Goal: Task Accomplishment & Management: Complete application form

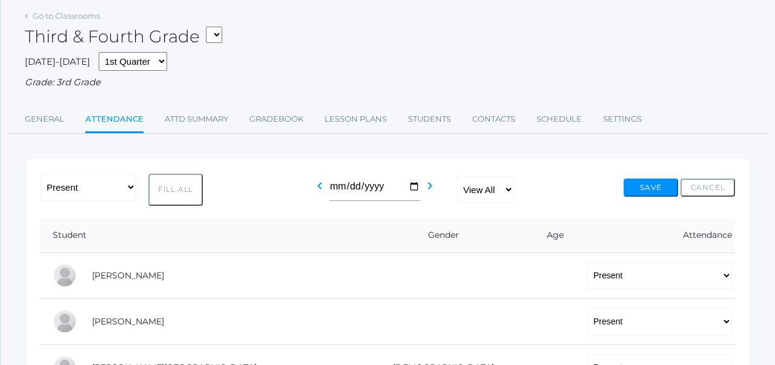
scroll to position [78, 0]
click at [655, 182] on button "Save" at bounding box center [650, 187] width 54 height 18
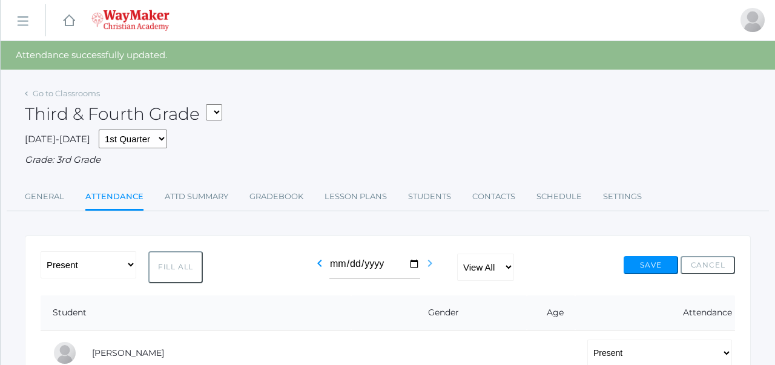
click at [427, 264] on icon "chevron_right" at bounding box center [429, 263] width 15 height 15
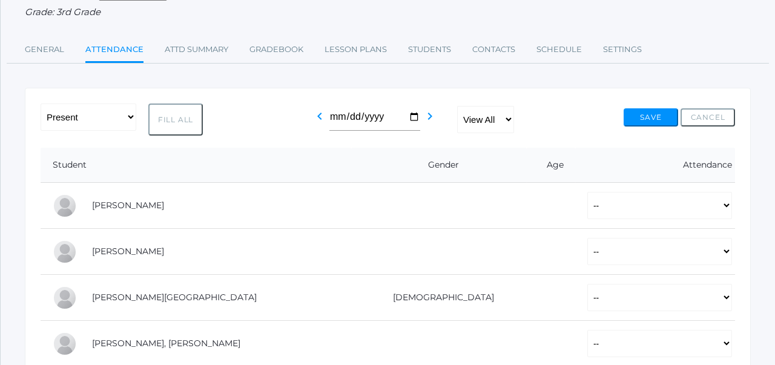
scroll to position [132, 0]
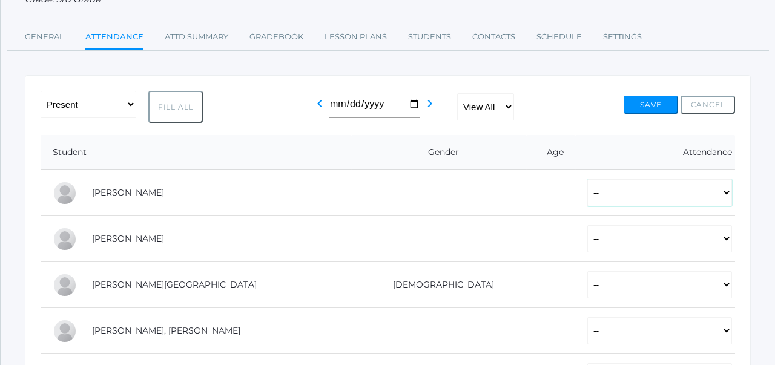
click at [587, 194] on select "-- Present Tardy Excused Tardy Unexcused Absent Excused Absent Unexcused" at bounding box center [659, 192] width 145 height 27
select select "P"
click at [587, 237] on select "-- Present Tardy Excused Tardy Unexcused Absent Excused Absent Unexcused" at bounding box center [659, 238] width 145 height 27
select select "P"
click at [587, 297] on select "-- Present Tardy Excused Tardy Unexcused Absent Excused Absent Unexcused" at bounding box center [659, 284] width 145 height 27
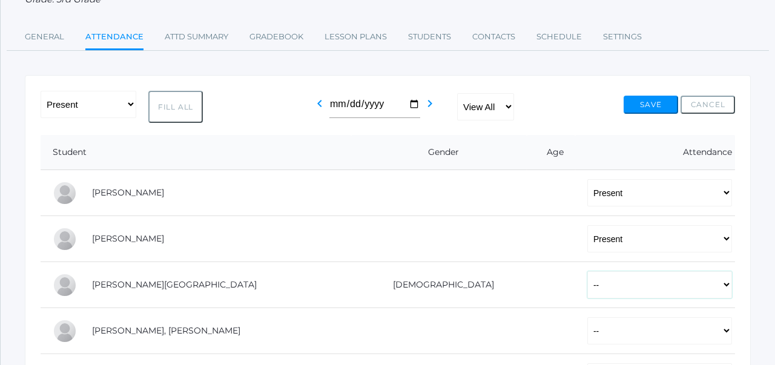
select select "AE"
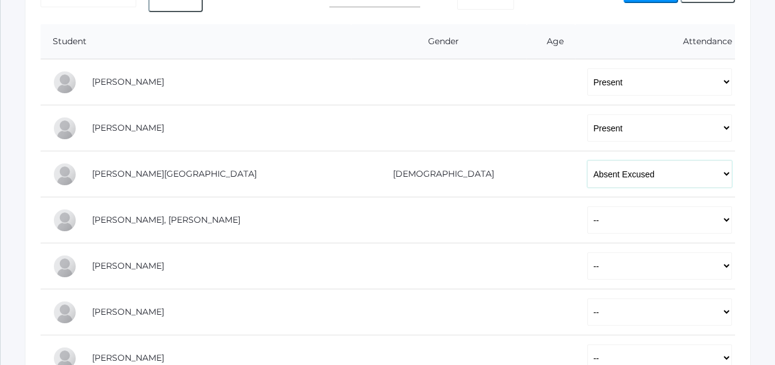
scroll to position [252, 0]
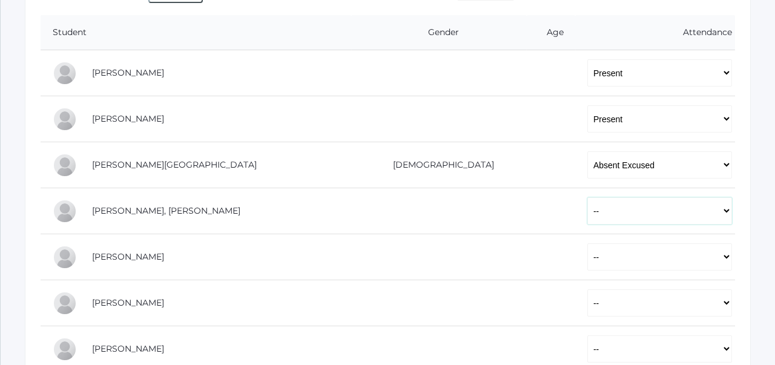
click at [587, 218] on select "-- Present Tardy Excused Tardy Unexcused Absent Excused Absent Unexcused" at bounding box center [659, 210] width 145 height 27
select select "P"
click at [587, 249] on select "-- Present Tardy Excused Tardy Unexcused Absent Excused Absent Unexcused" at bounding box center [659, 256] width 145 height 27
select select "P"
click at [587, 298] on select "-- Present Tardy Excused Tardy Unexcused Absent Excused Absent Unexcused" at bounding box center [659, 302] width 145 height 27
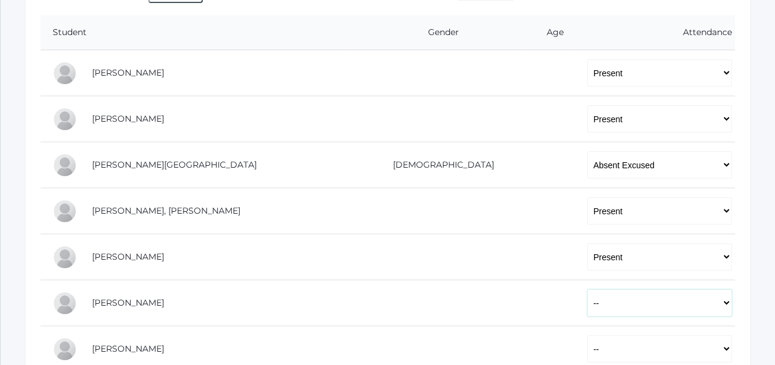
select select "P"
click at [527, 313] on td at bounding box center [551, 303] width 48 height 46
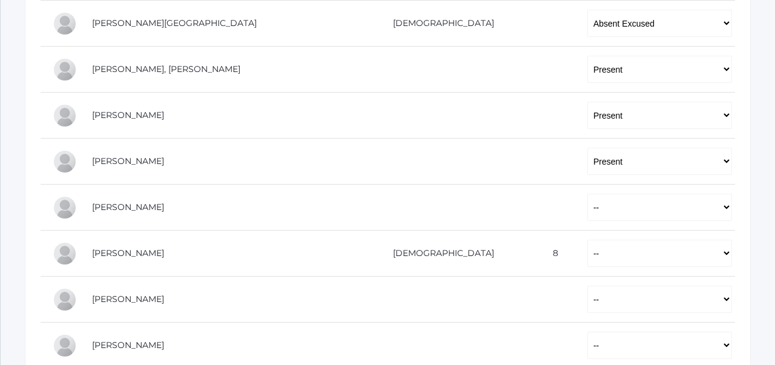
scroll to position [403, 0]
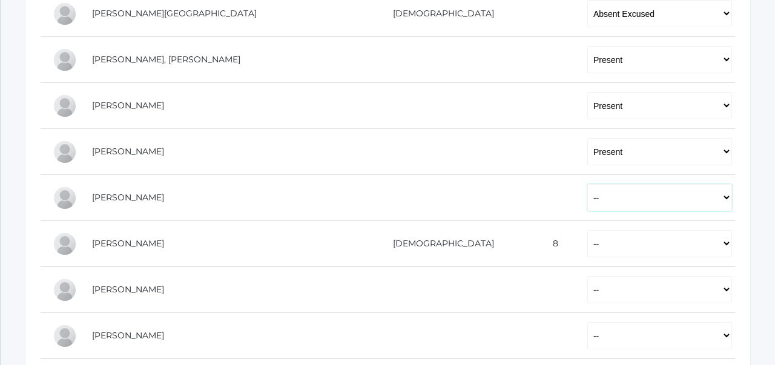
click at [587, 204] on select "-- Present Tardy Excused Tardy Unexcused Absent Excused Absent Unexcused" at bounding box center [659, 197] width 145 height 27
select select "P"
click at [587, 237] on select "-- Present Tardy Excused Tardy Unexcused Absent Excused Absent Unexcused" at bounding box center [659, 243] width 145 height 27
select select "P"
click at [587, 287] on select "-- Present Tardy Excused Tardy Unexcused Absent Excused Absent Unexcused" at bounding box center [659, 289] width 145 height 27
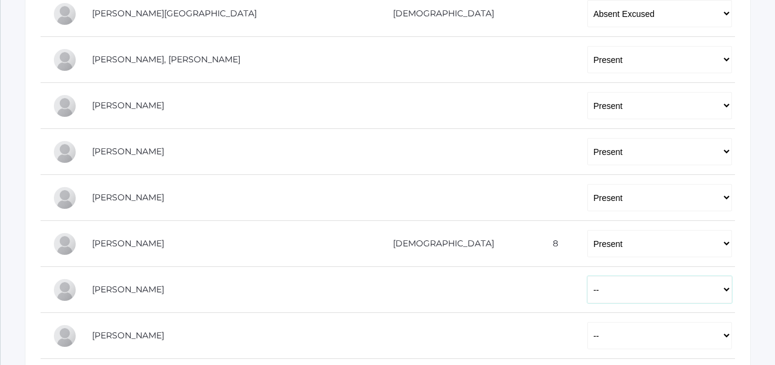
select select "P"
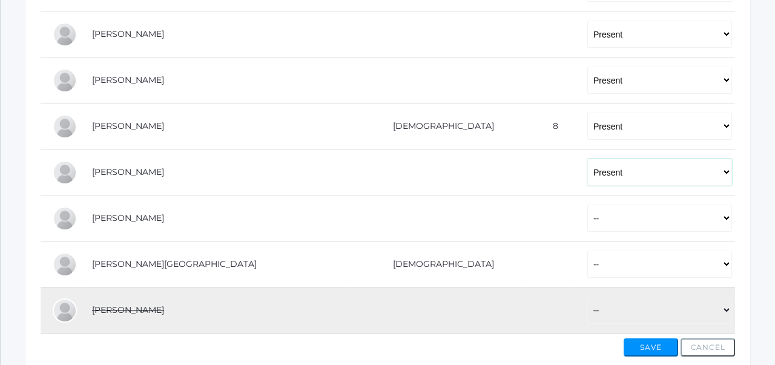
scroll to position [524, 0]
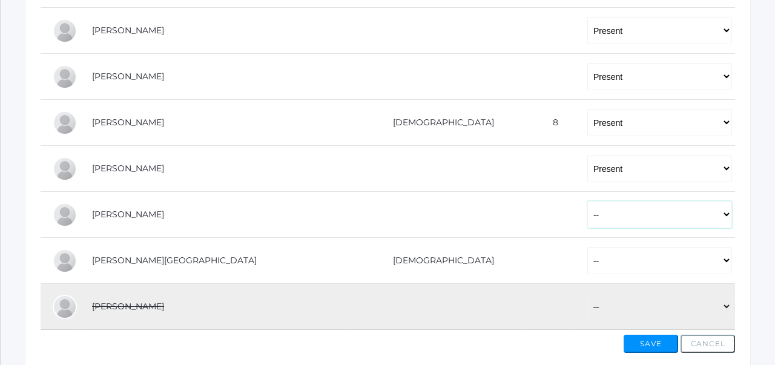
click at [587, 217] on select "-- Present Tardy Excused Tardy Unexcused Absent Excused Absent Unexcused" at bounding box center [659, 214] width 145 height 27
select select "P"
click at [587, 258] on select "-- Present Tardy Excused Tardy Unexcused Absent Excused Absent Unexcused" at bounding box center [659, 260] width 145 height 27
select select "AE"
click at [666, 346] on button "Save" at bounding box center [650, 344] width 54 height 18
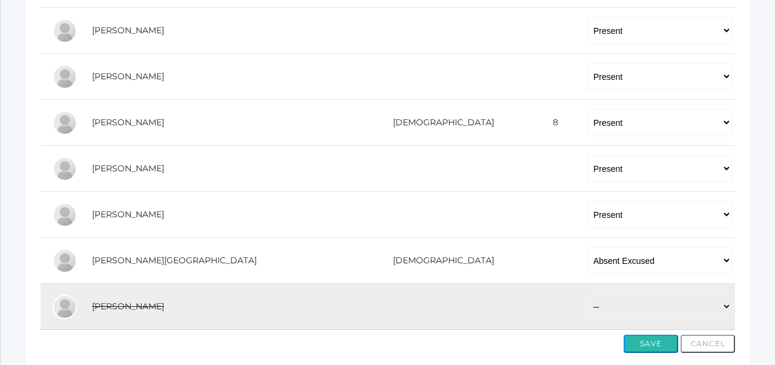
scroll to position [0, 0]
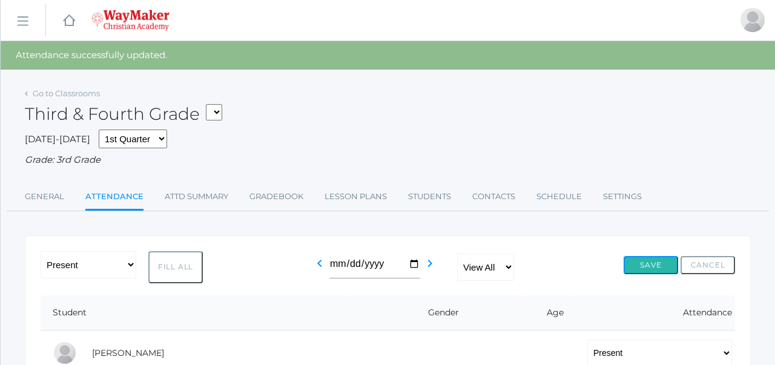
click at [640, 258] on button "Save" at bounding box center [650, 265] width 54 height 18
